Goal: Download file/media

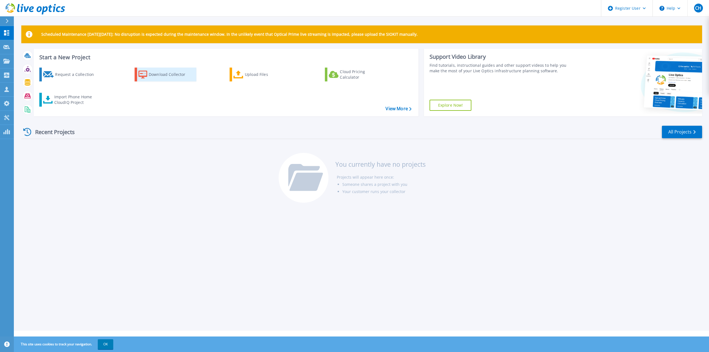
click at [152, 75] on div "Download Collector" at bounding box center [171, 74] width 44 height 11
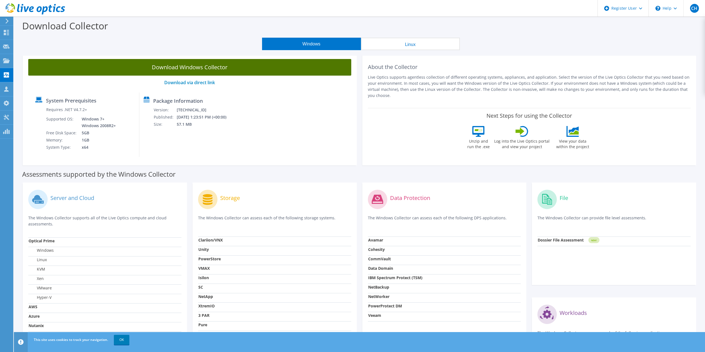
click at [189, 67] on link "Download Windows Collector" at bounding box center [189, 67] width 323 height 17
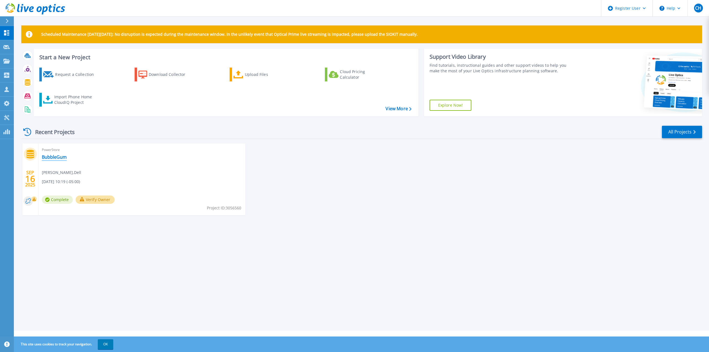
click at [53, 157] on link "BubbleGum" at bounding box center [54, 157] width 25 height 6
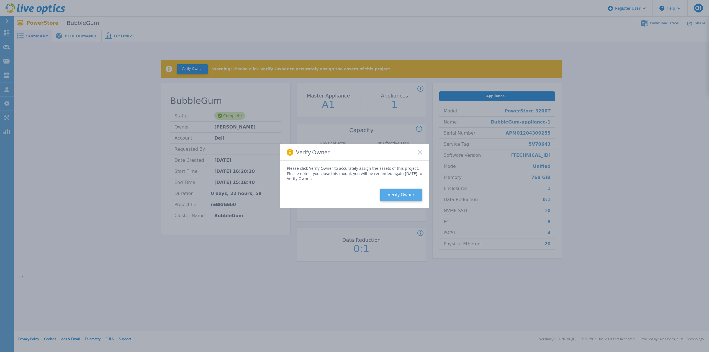
click at [406, 194] on button "Verify Owner" at bounding box center [401, 195] width 42 height 12
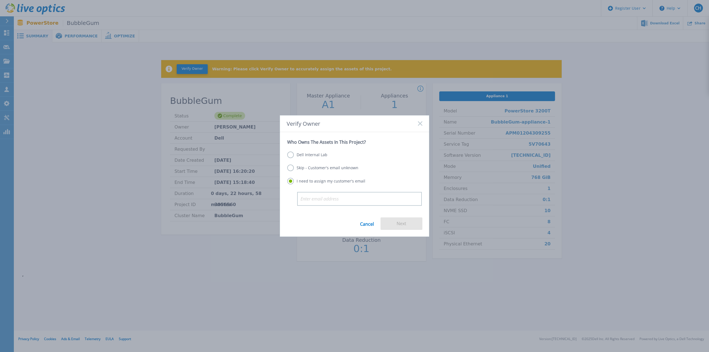
click at [311, 156] on label "Dell Internal Lab" at bounding box center [307, 155] width 40 height 7
click at [0, 0] on input "Dell Internal Lab" at bounding box center [0, 0] width 0 height 0
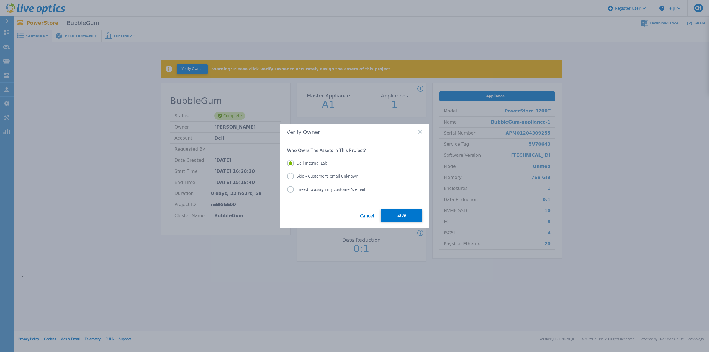
click at [333, 176] on label "Skip - Customer's email unknown" at bounding box center [322, 176] width 71 height 7
click at [0, 0] on input "Skip - Customer's email unknown" at bounding box center [0, 0] width 0 height 0
click at [401, 215] on button "Next" at bounding box center [402, 215] width 42 height 12
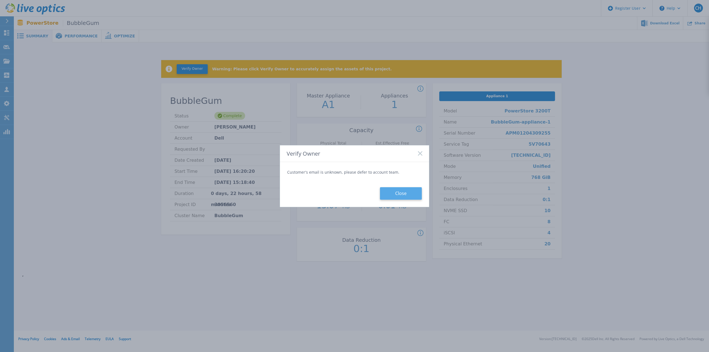
click at [396, 192] on button "Close" at bounding box center [401, 193] width 42 height 12
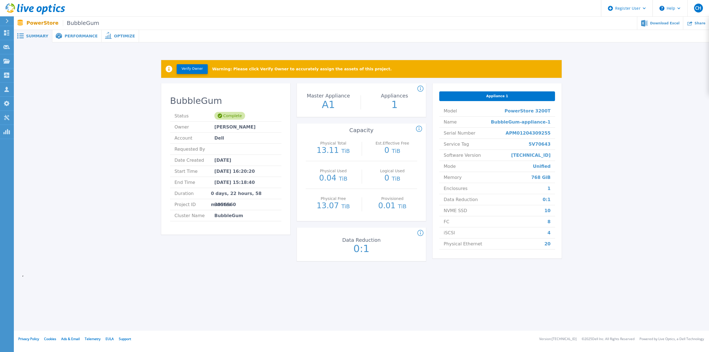
click at [68, 37] on span "Performance" at bounding box center [81, 36] width 33 height 4
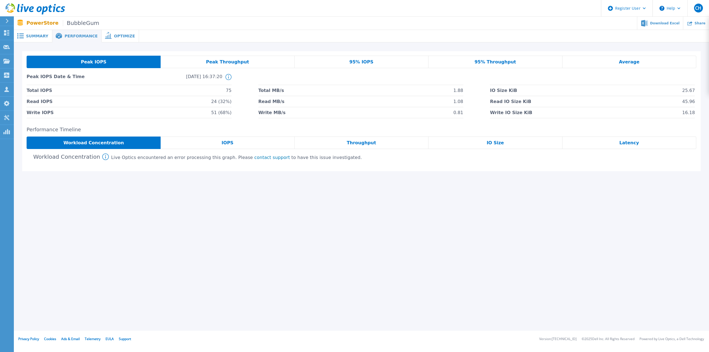
click at [221, 58] on div "Peak Throughput" at bounding box center [228, 62] width 134 height 12
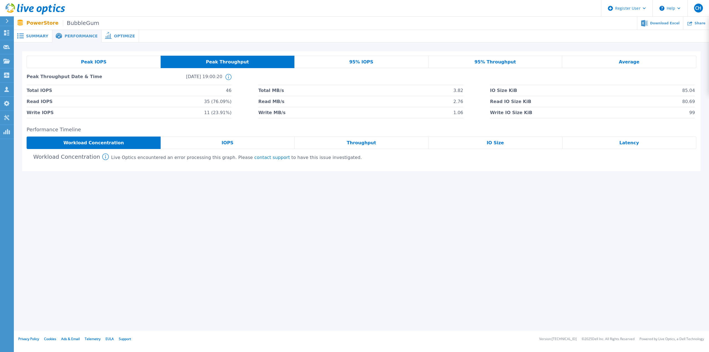
click at [357, 58] on div "95% IOPS" at bounding box center [362, 62] width 134 height 12
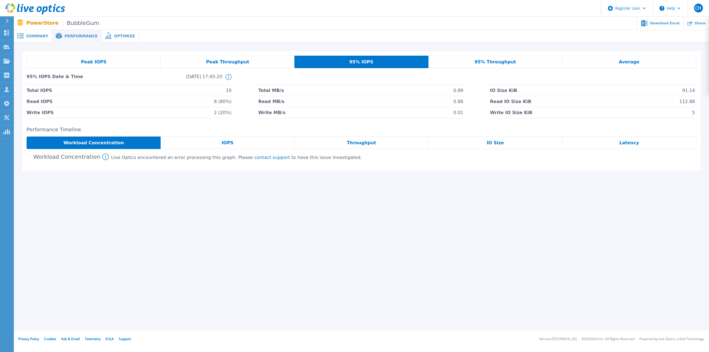
drag, startPoint x: 480, startPoint y: 60, endPoint x: 492, endPoint y: 58, distance: 11.5
click at [480, 60] on span "95% Throughput" at bounding box center [496, 62] width 42 height 4
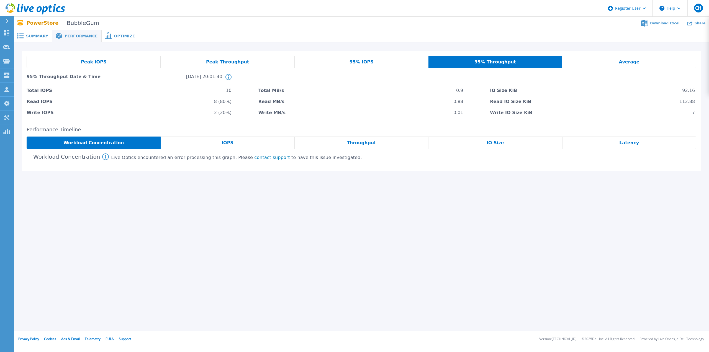
click at [626, 61] on span "Average" at bounding box center [629, 62] width 21 height 4
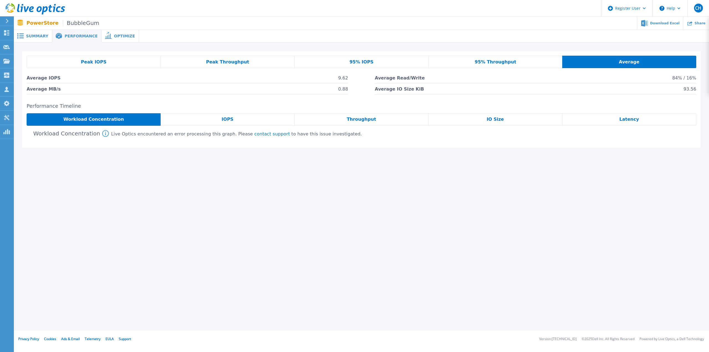
drag, startPoint x: 208, startPoint y: 122, endPoint x: 210, endPoint y: 122, distance: 2.8
click at [208, 122] on div "IOPS" at bounding box center [228, 119] width 134 height 12
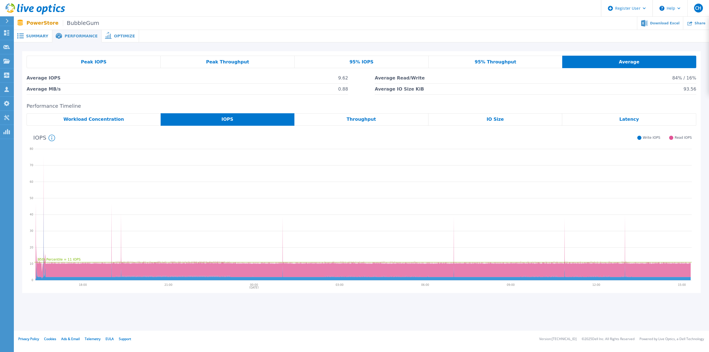
click at [368, 117] on span "Throughput" at bounding box center [361, 119] width 29 height 4
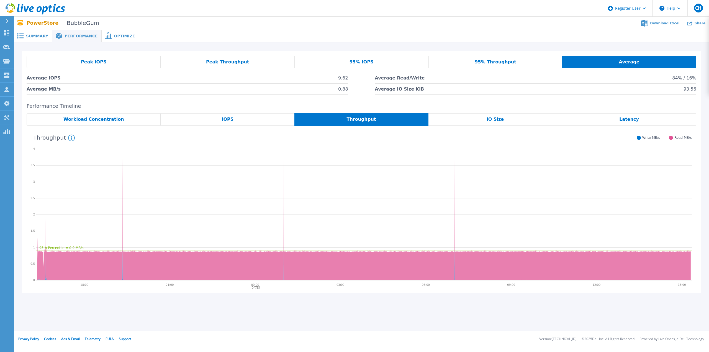
click at [498, 118] on span "IO Size" at bounding box center [495, 119] width 17 height 4
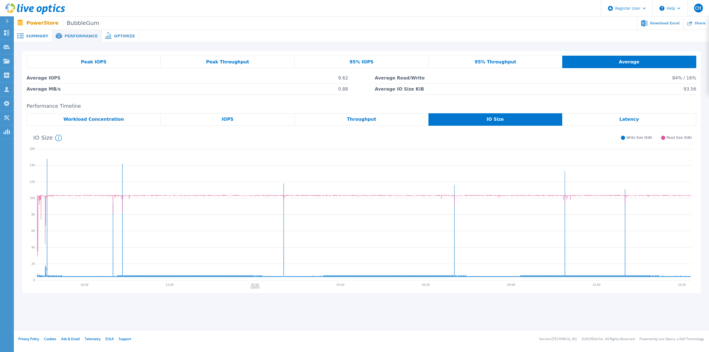
click at [624, 119] on span "Latency" at bounding box center [630, 119] width 20 height 4
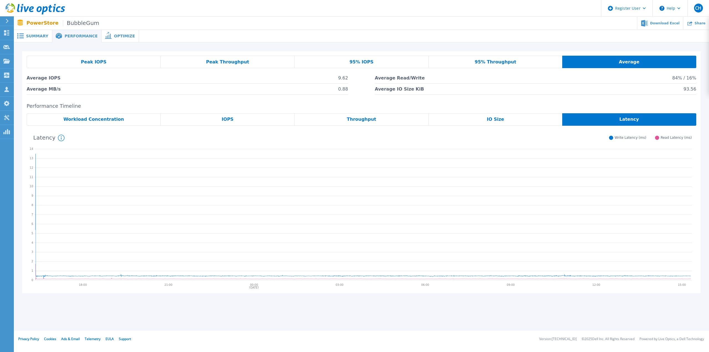
click at [89, 121] on span "Workload Concentration" at bounding box center [93, 119] width 61 height 4
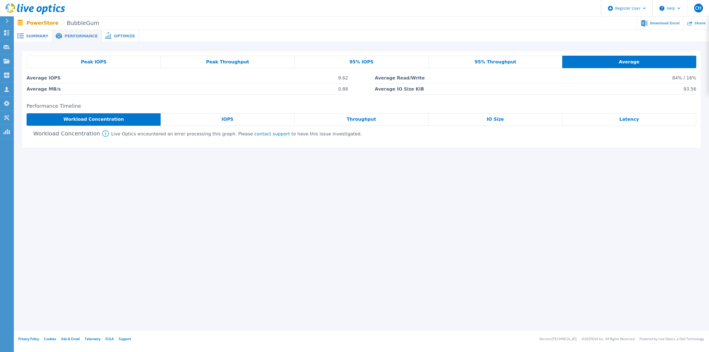
click at [114, 35] on span "Optimize" at bounding box center [124, 36] width 21 height 4
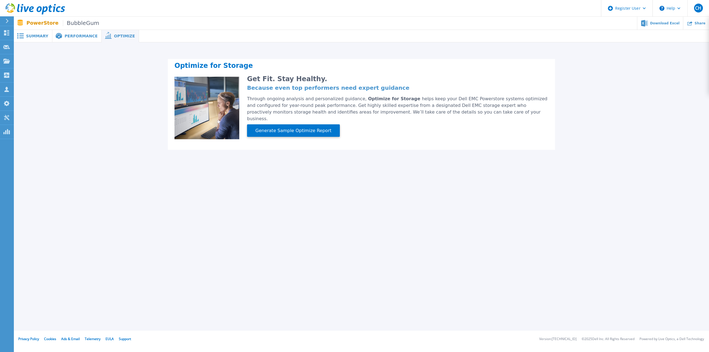
click at [34, 37] on span "Summary" at bounding box center [37, 36] width 22 height 4
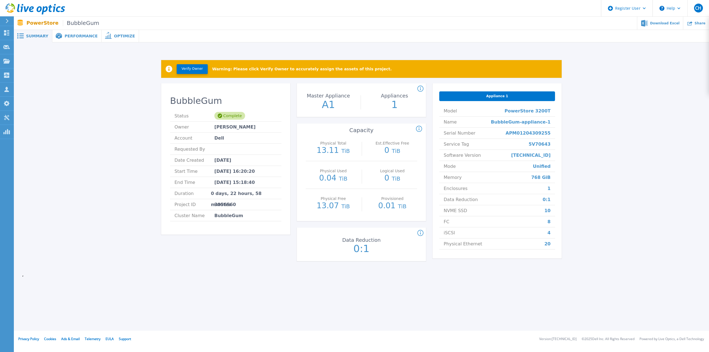
click at [10, 20] on div at bounding box center [9, 20] width 9 height 9
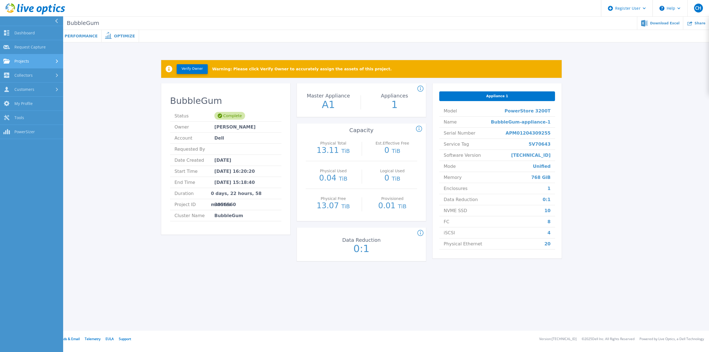
click at [30, 60] on div "Projects" at bounding box center [31, 61] width 57 height 5
click at [32, 29] on link "Dashboard Dashboard" at bounding box center [31, 33] width 63 height 14
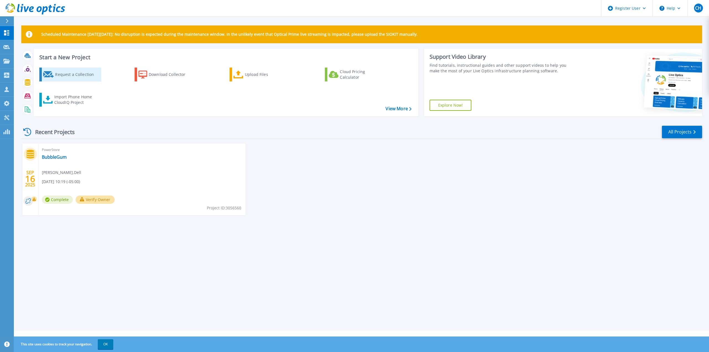
click at [66, 74] on div "Request a Collection" at bounding box center [77, 74] width 44 height 11
